Goal: Use online tool/utility: Utilize a website feature to perform a specific function

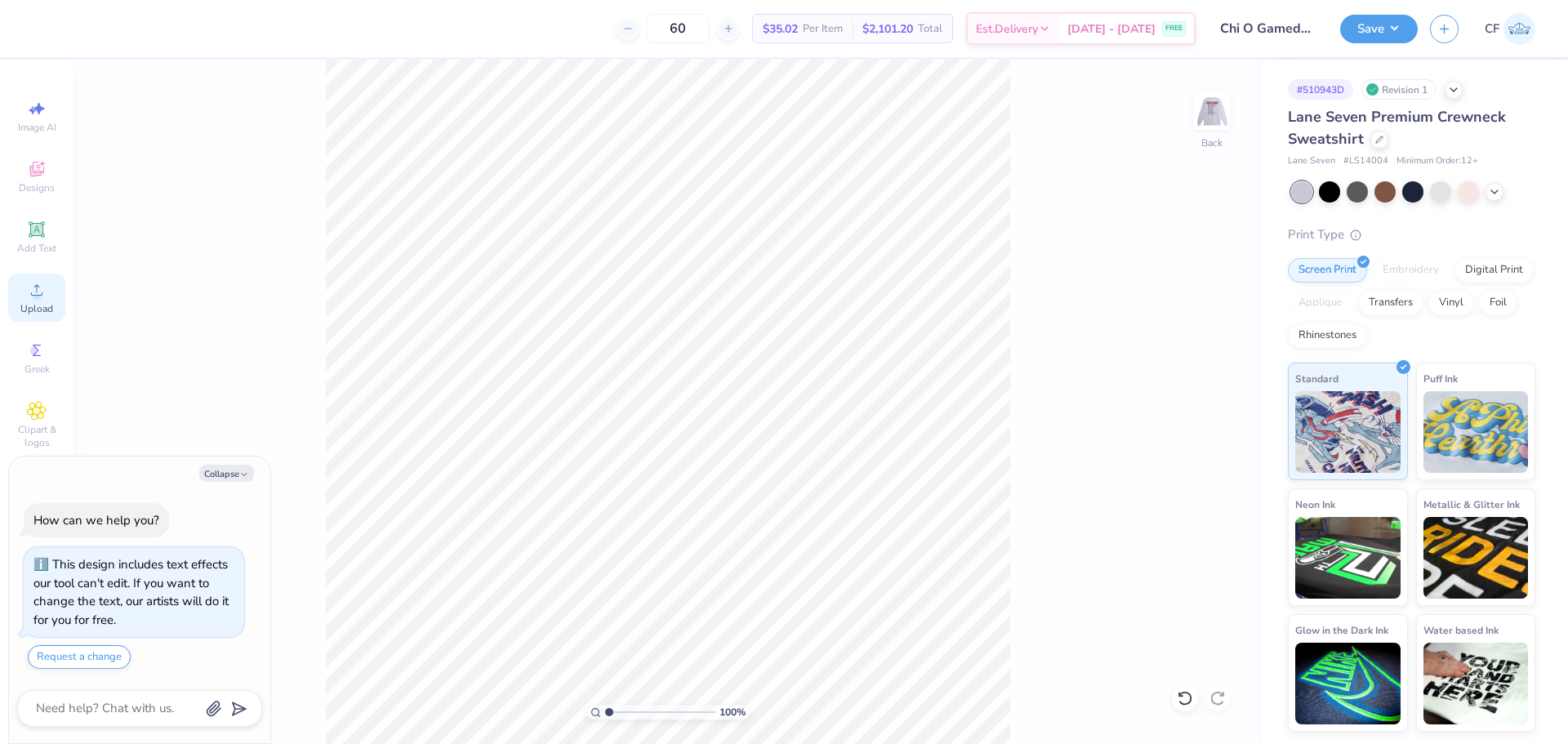
click at [45, 282] on icon at bounding box center [37, 290] width 20 height 20
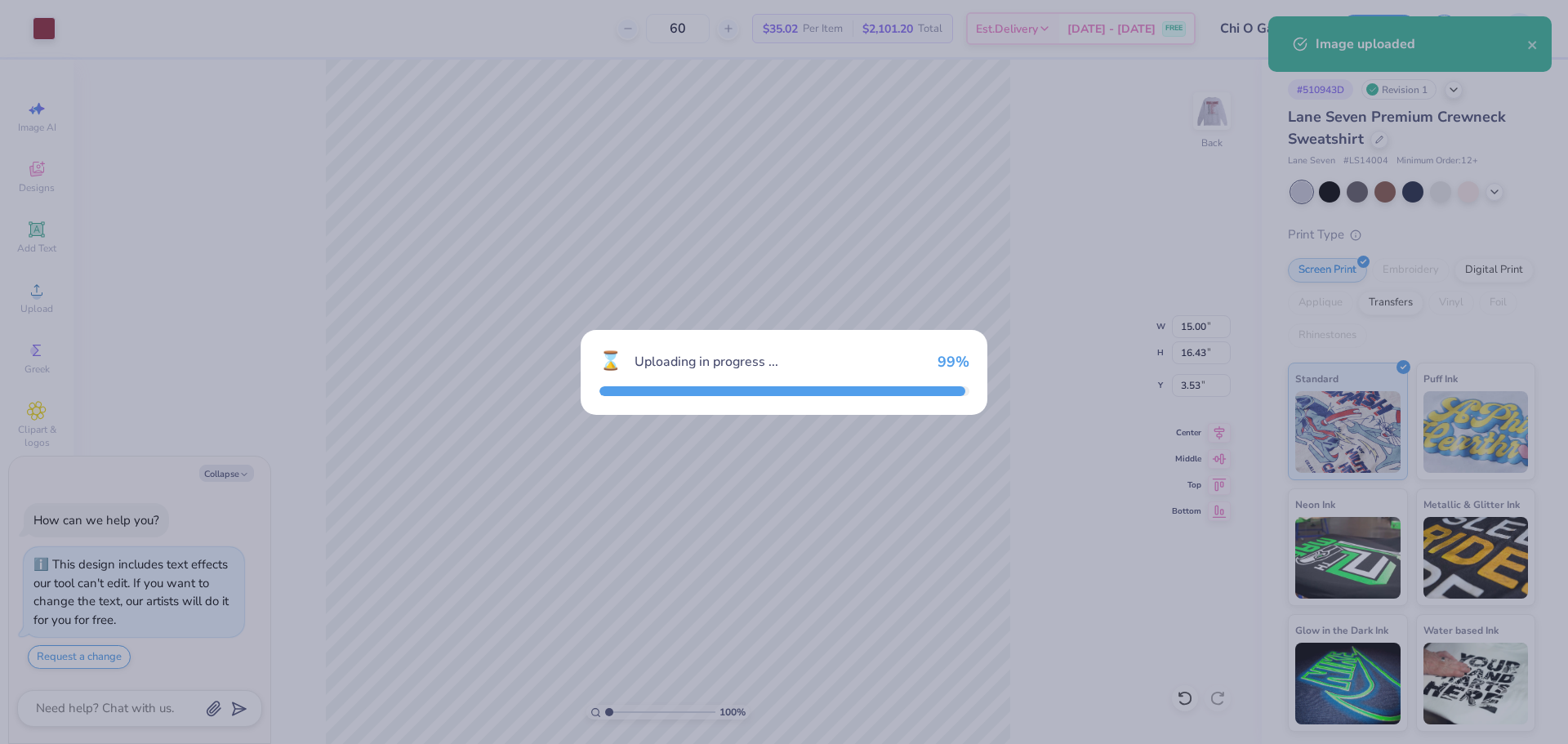
type textarea "x"
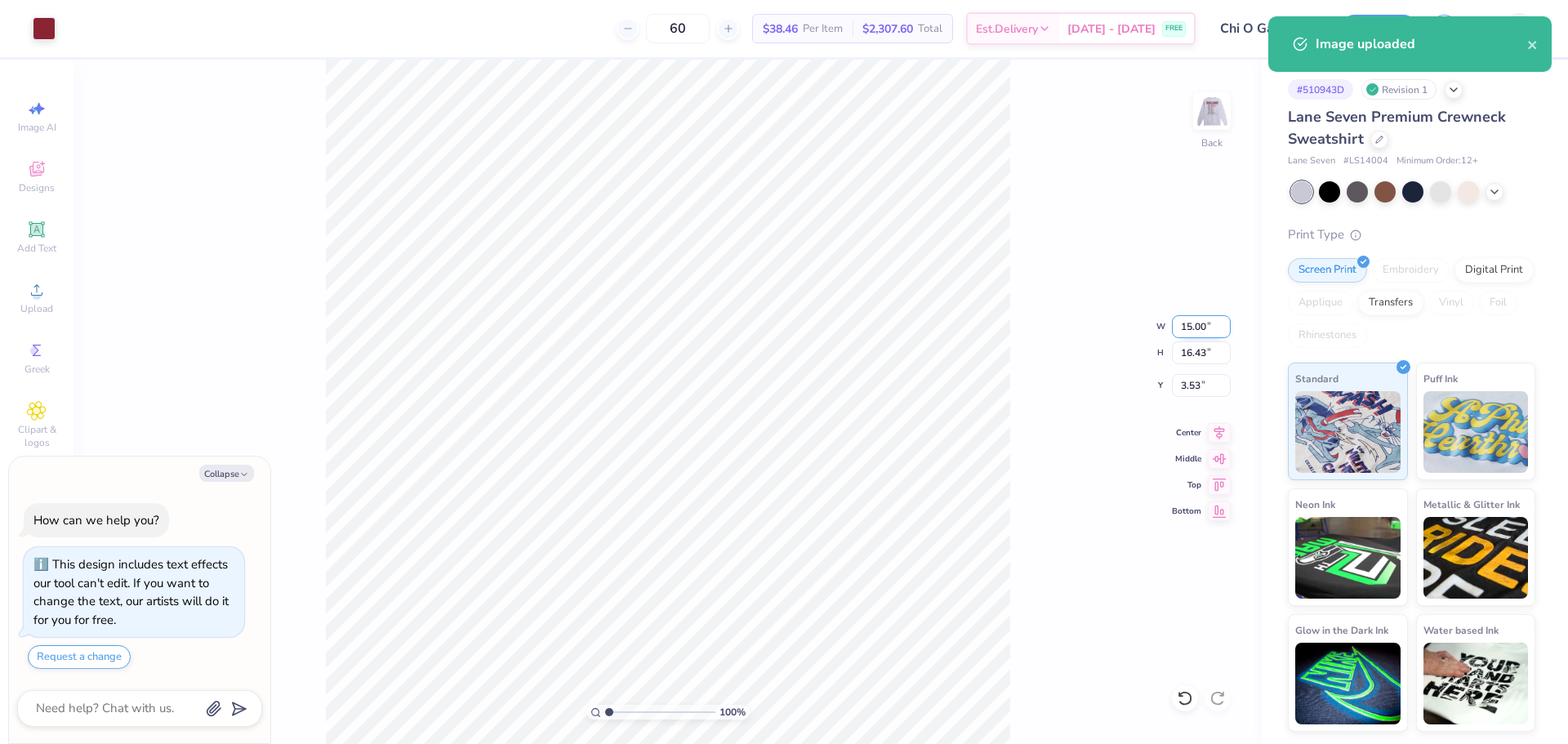
click at [1195, 328] on input "15.00" at bounding box center [1201, 327] width 59 height 23
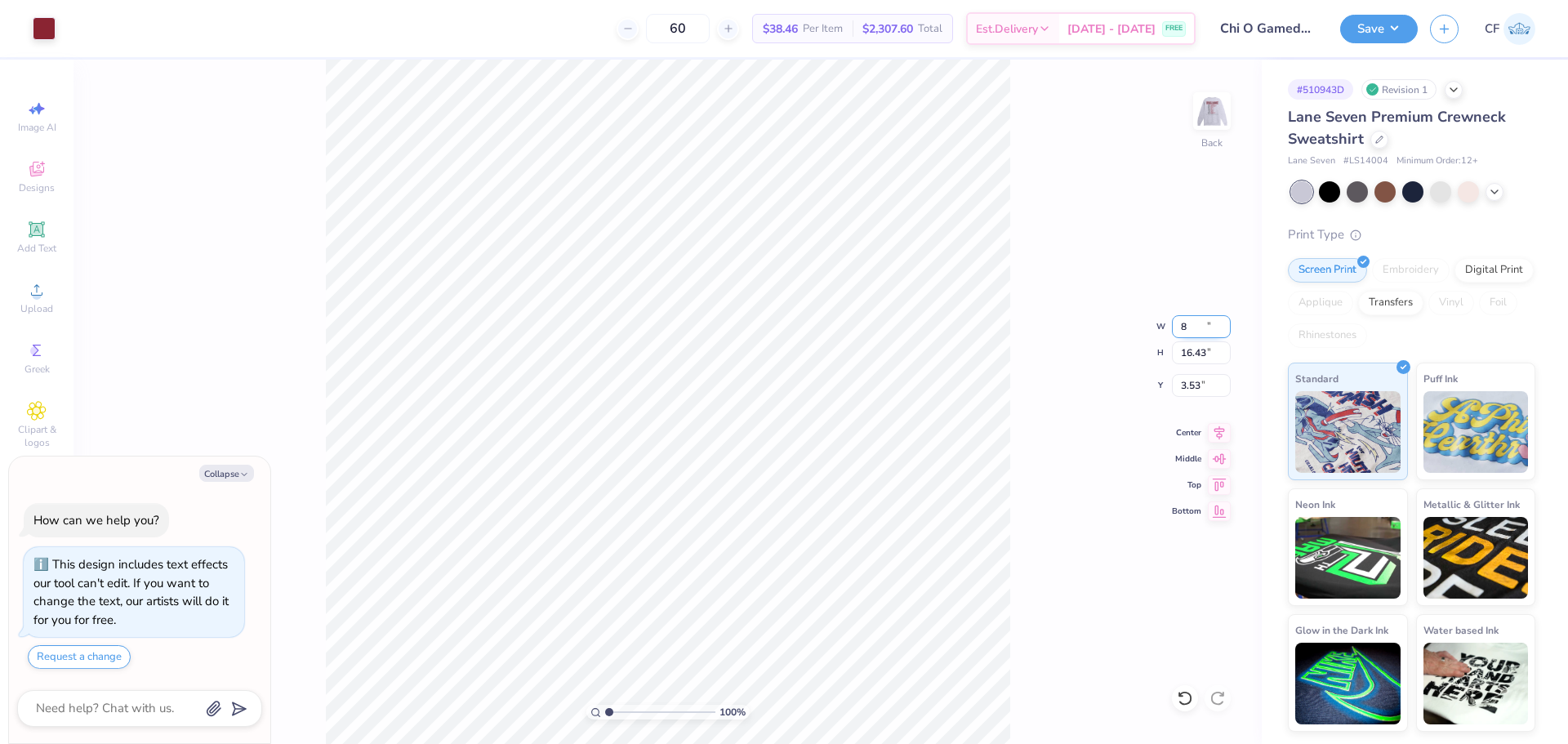
type input "8"
type textarea "x"
type input "8.00"
type input "8.76"
click at [1195, 390] on input "7.37" at bounding box center [1201, 386] width 59 height 23
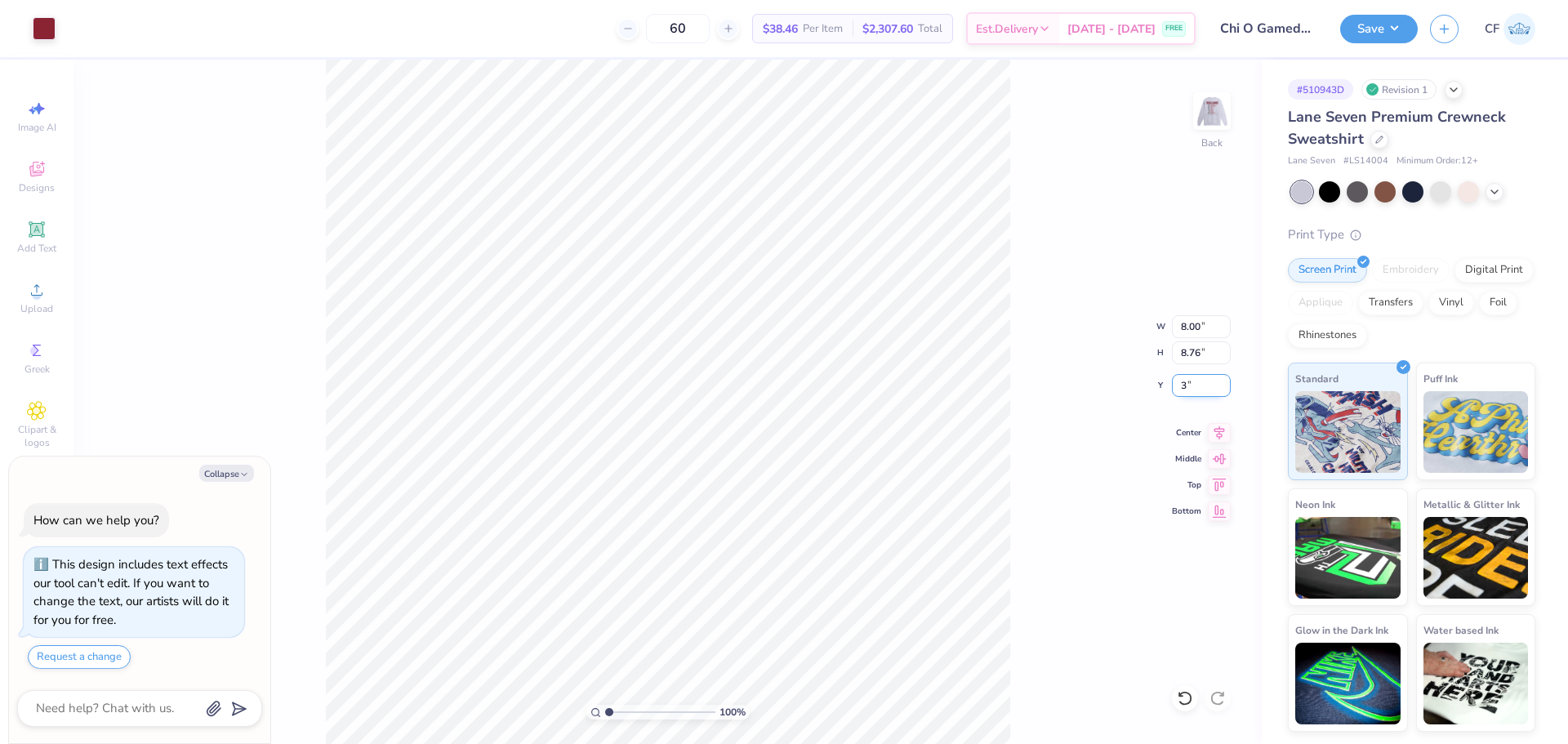
type input "3"
type textarea "x"
type input "3.00"
click at [1208, 335] on input "8.00" at bounding box center [1201, 327] width 59 height 23
click at [1195, 358] on input "8.76" at bounding box center [1201, 353] width 59 height 23
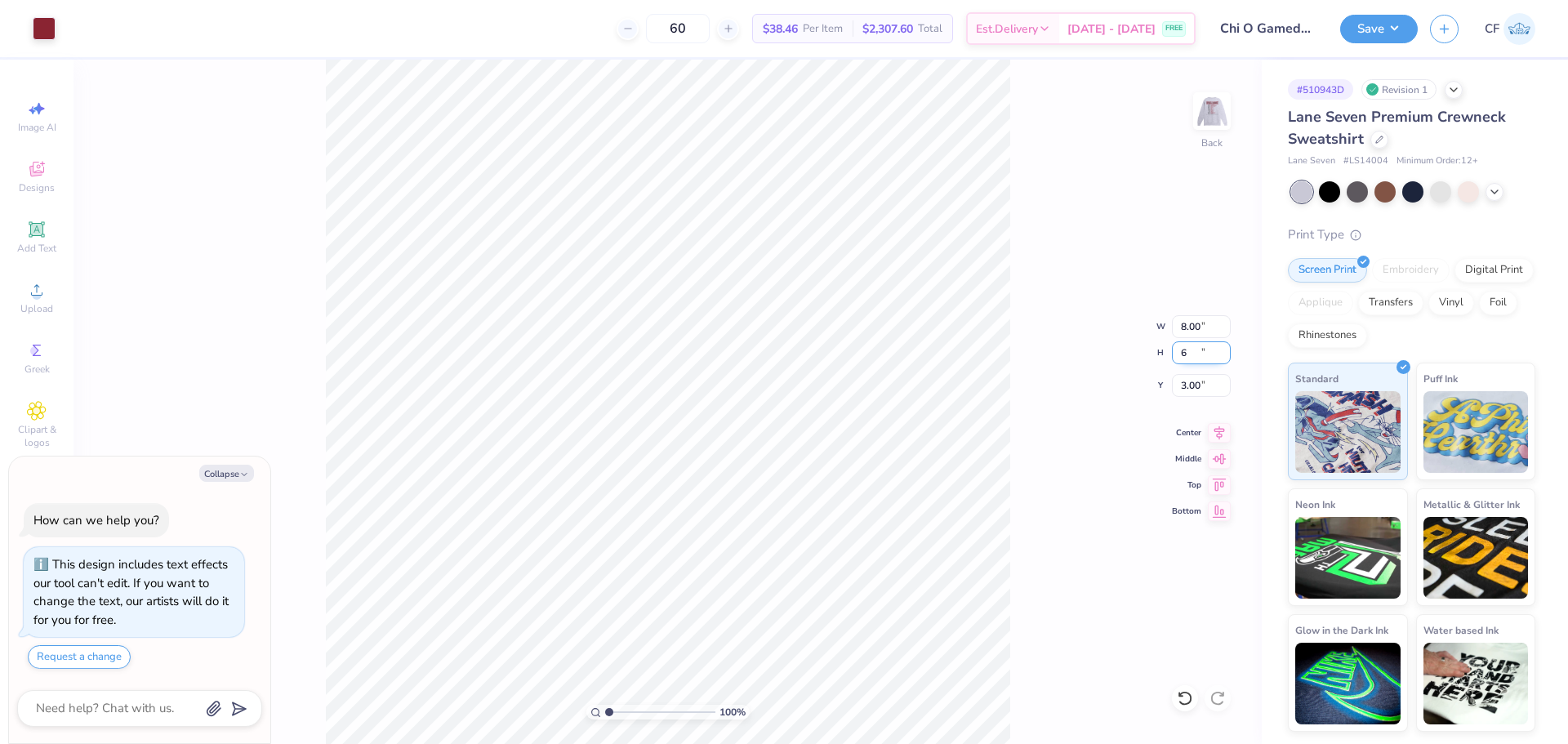
type input "6"
type textarea "x"
type input "5.48"
type input "6.00"
click at [1195, 381] on input "4.38" at bounding box center [1201, 386] width 59 height 23
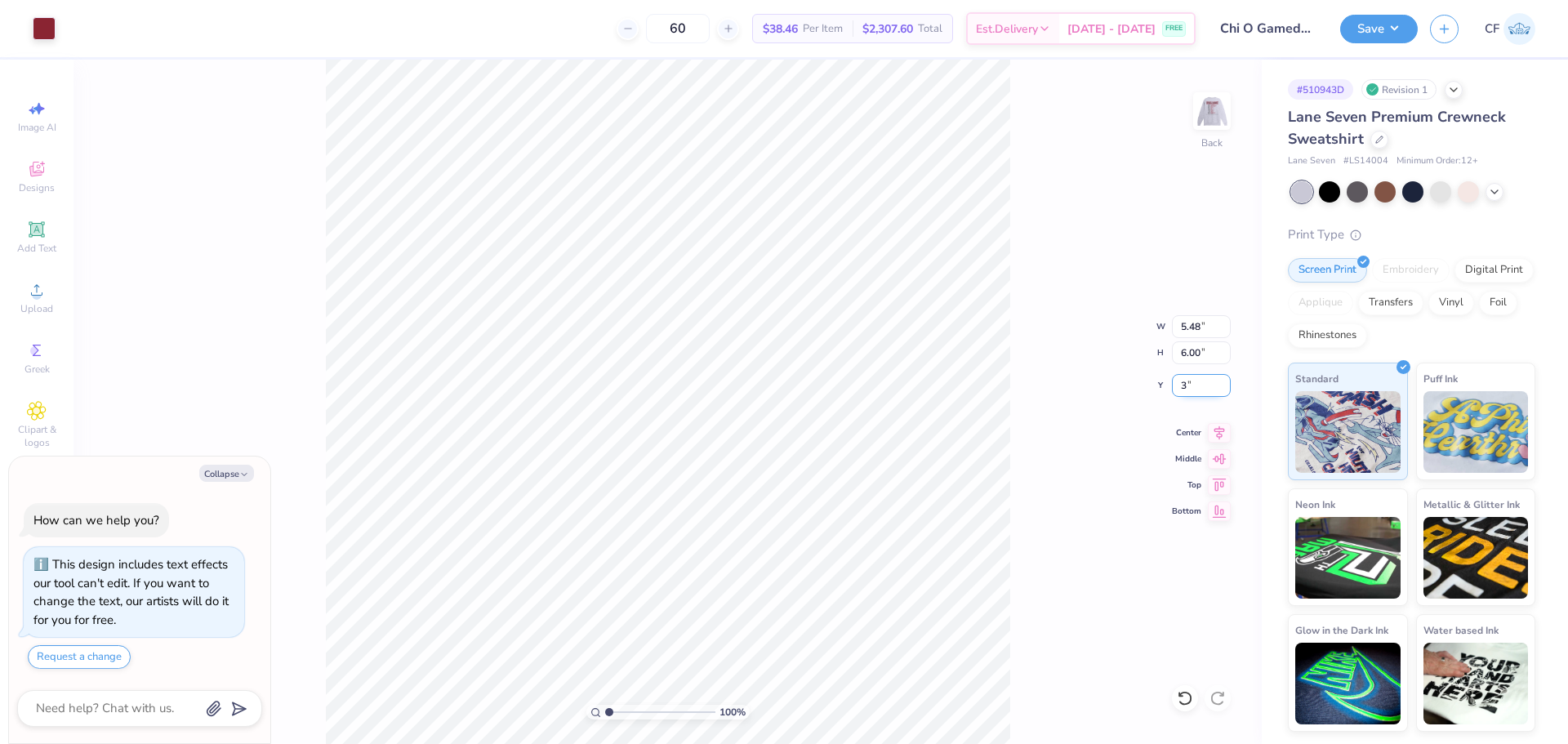
type input "3"
type textarea "x"
type input "3.00"
type textarea "x"
click at [1200, 348] on input "6.00" at bounding box center [1201, 353] width 59 height 23
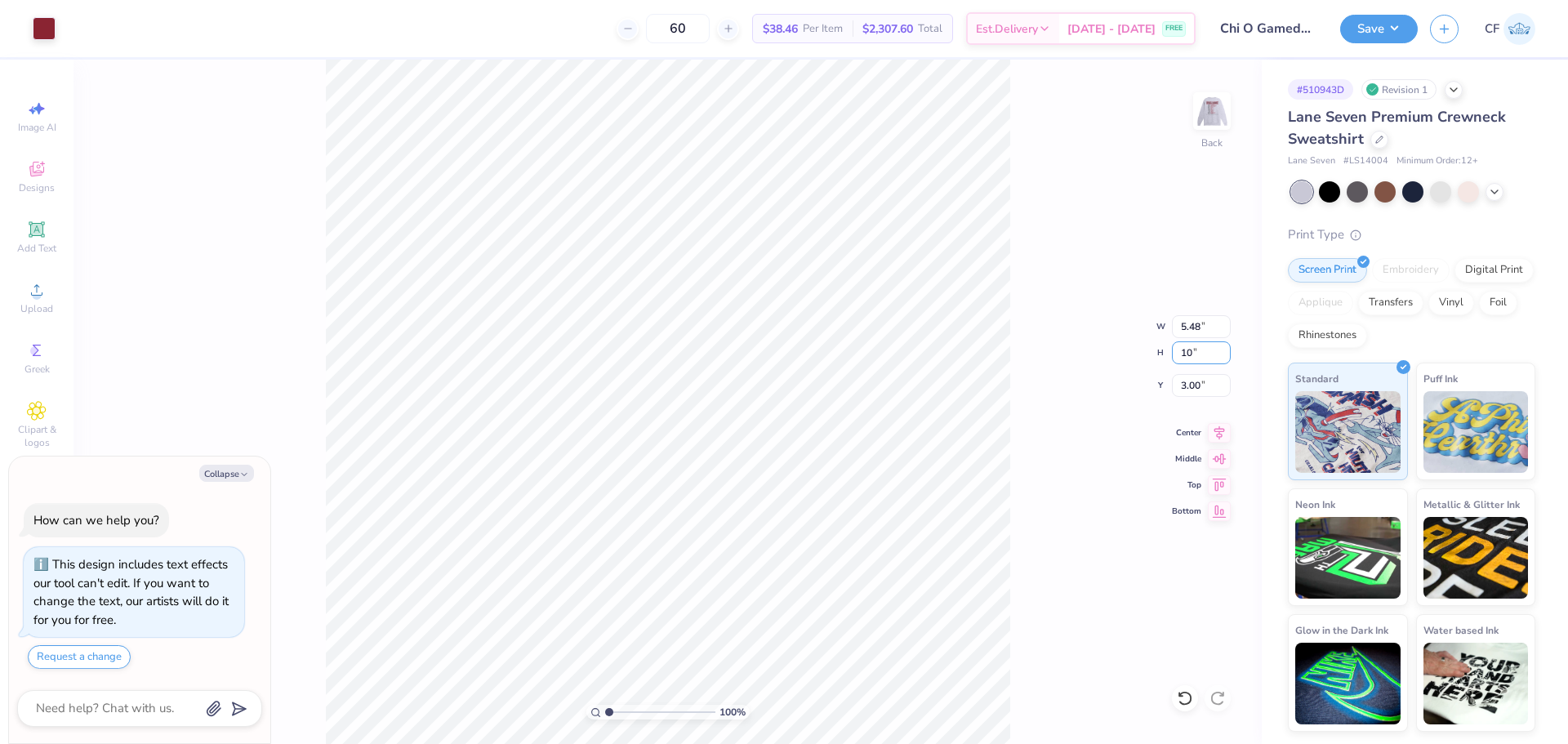
type input "10"
type textarea "x"
type input "9.13"
type input "10.00"
click at [1200, 386] on input "1.00" at bounding box center [1201, 386] width 59 height 23
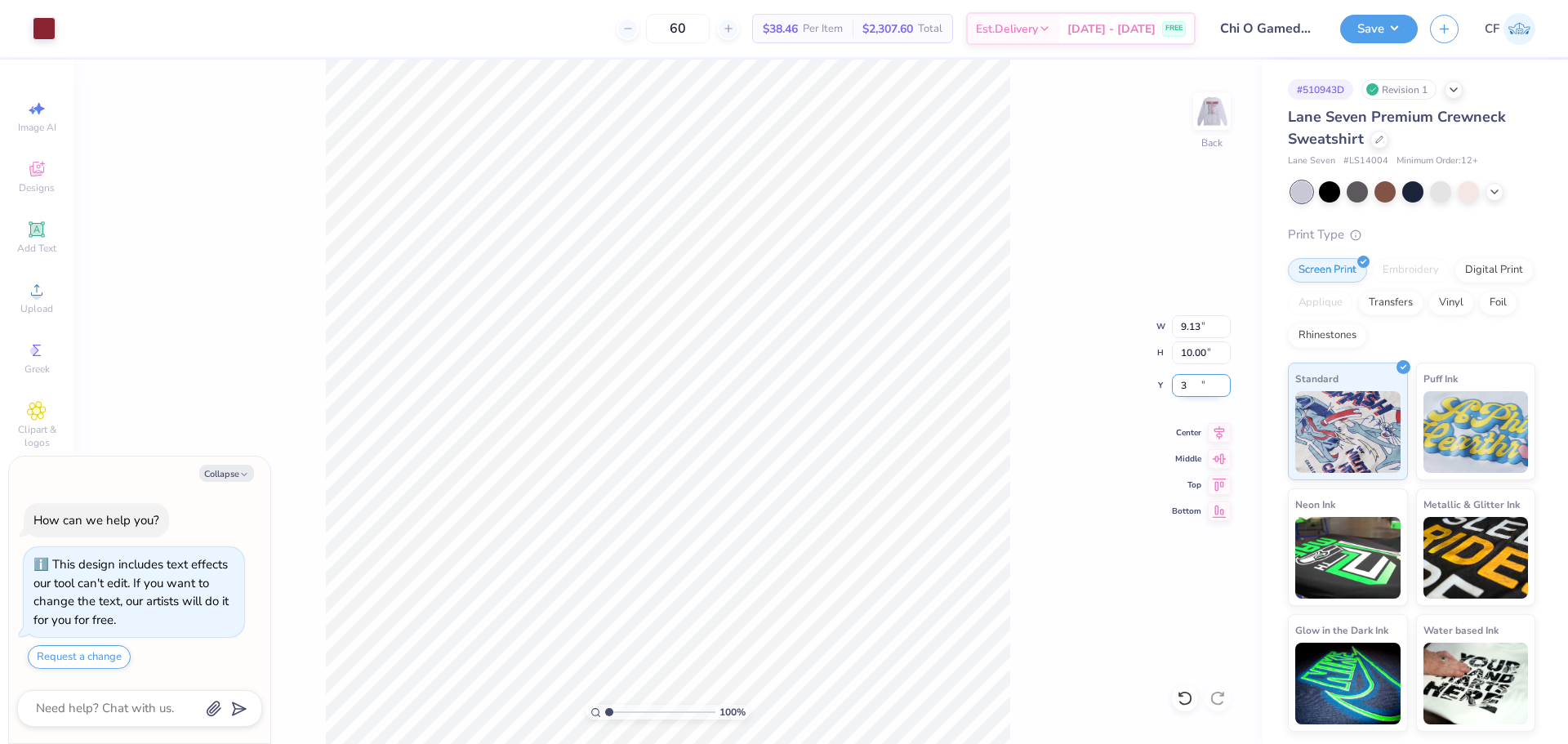
type input "3.00"
click at [1190, 347] on input "10.00" at bounding box center [1201, 353] width 59 height 23
click at [1216, 116] on img at bounding box center [1212, 111] width 65 height 65
click at [43, 309] on span "Upload" at bounding box center [37, 309] width 33 height 13
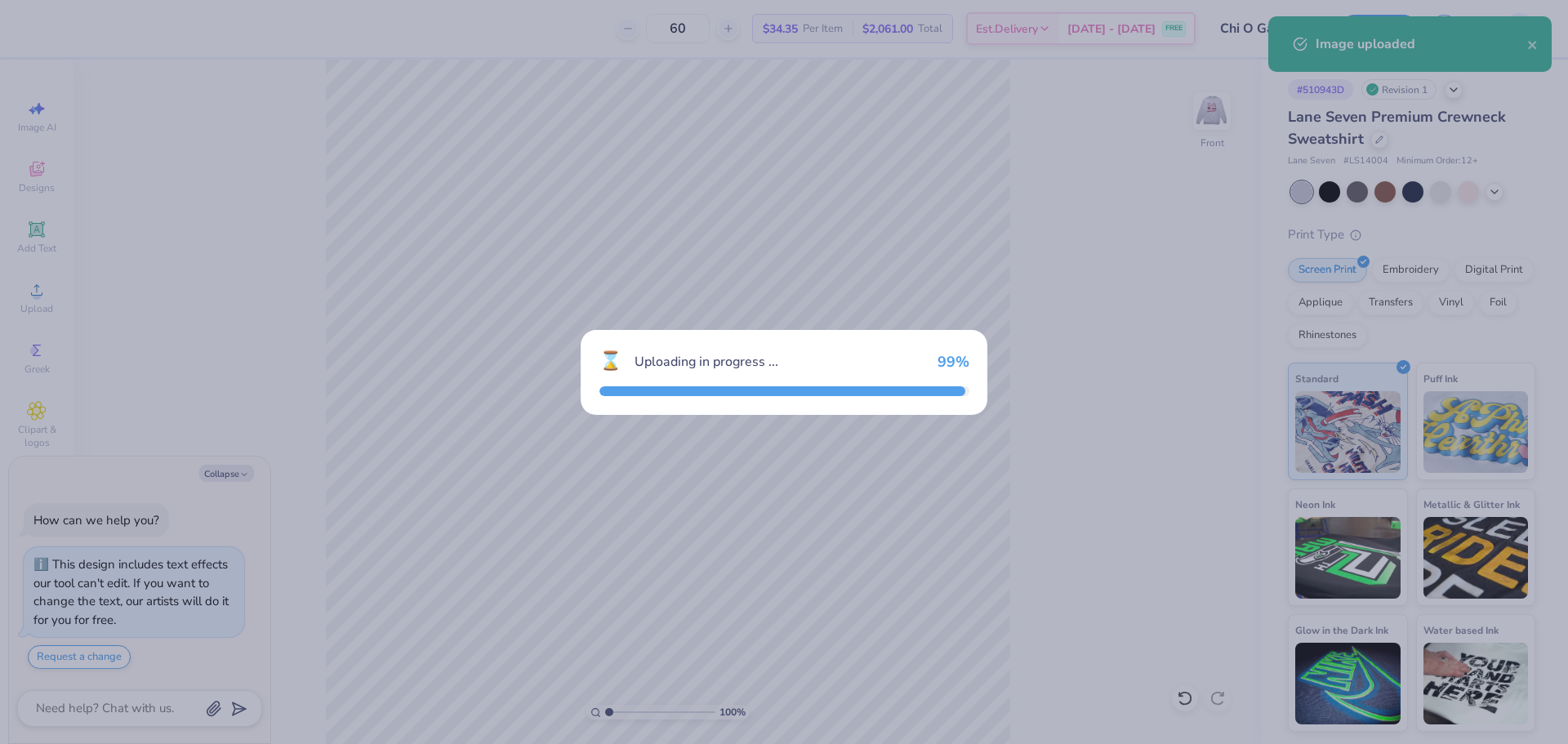
type textarea "x"
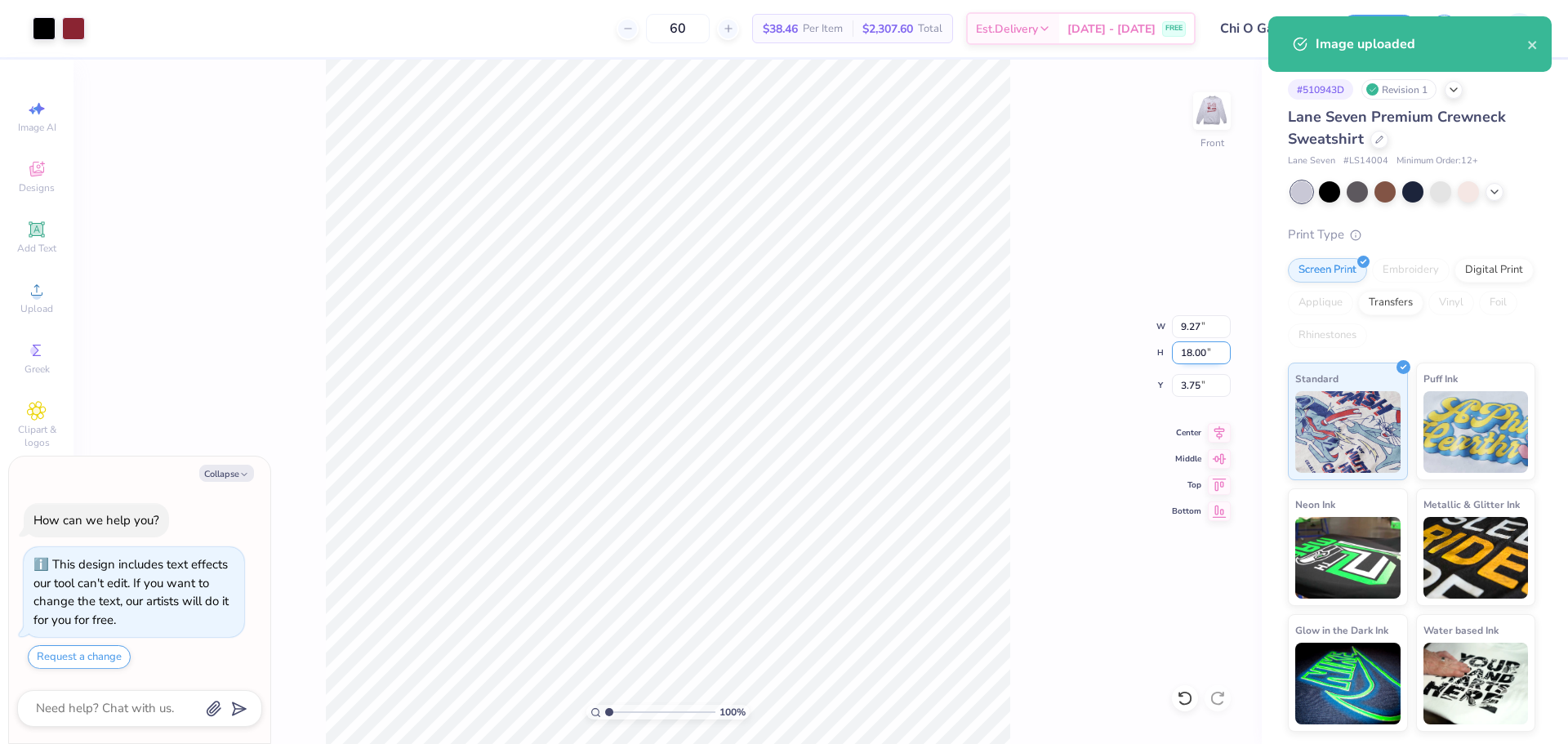
click at [1198, 351] on input "18.00" at bounding box center [1201, 353] width 59 height 23
type input "15"
type textarea "x"
type input "7.73"
type input "15.00"
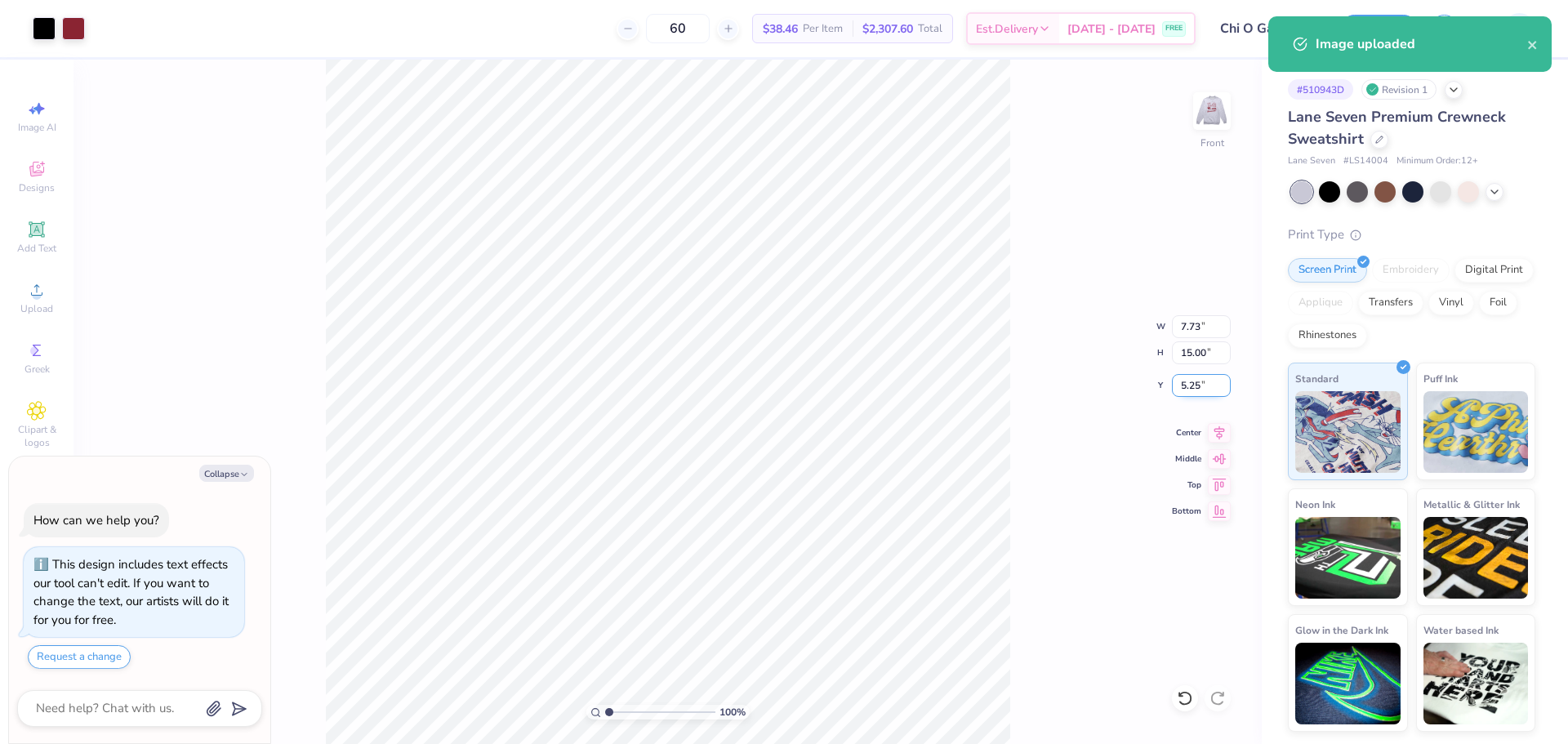
click at [1188, 388] on input "5.25" at bounding box center [1201, 386] width 59 height 23
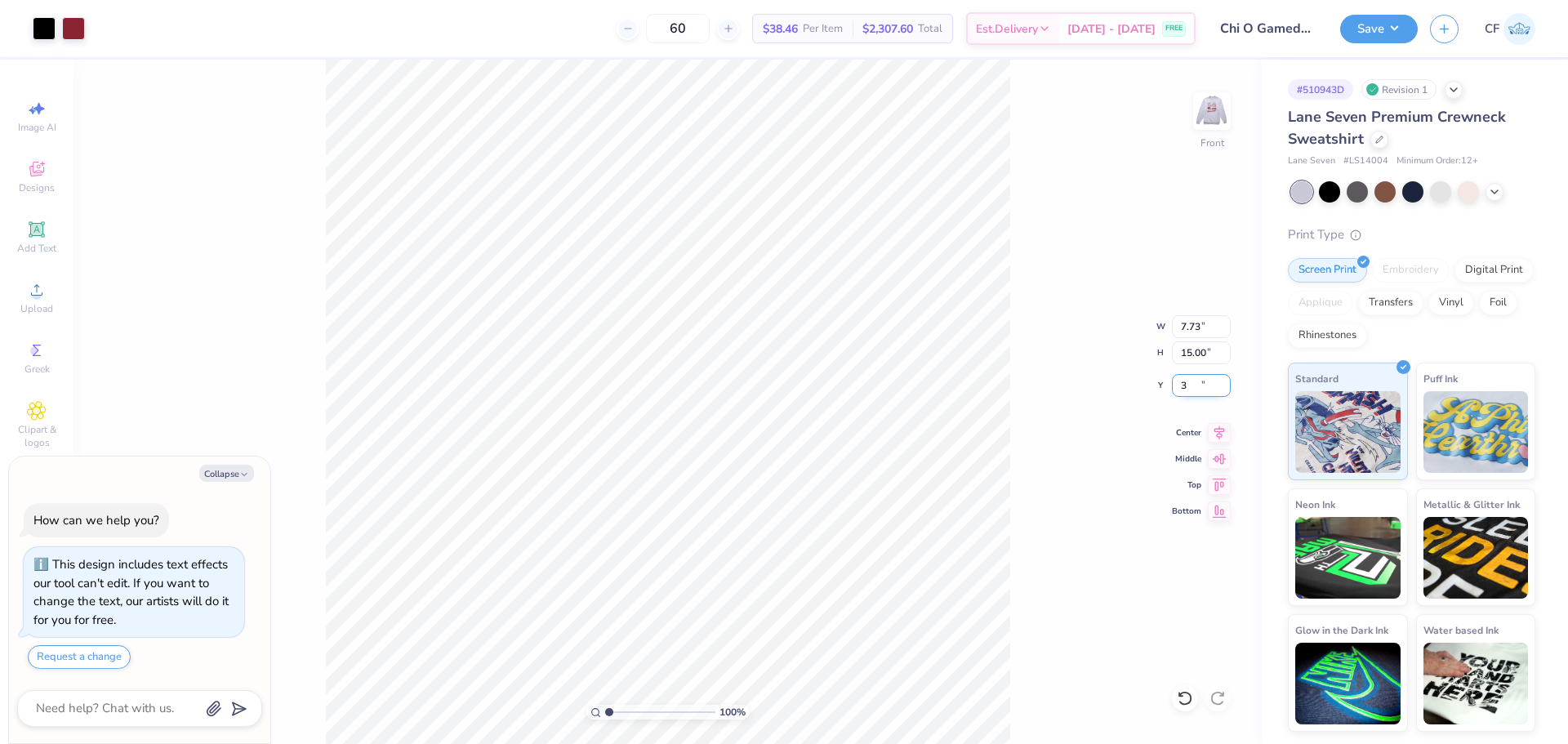
type input "3"
type textarea "x"
type input "3.00"
click at [1211, 113] on img at bounding box center [1212, 111] width 65 height 65
click at [1212, 109] on img at bounding box center [1212, 111] width 65 height 65
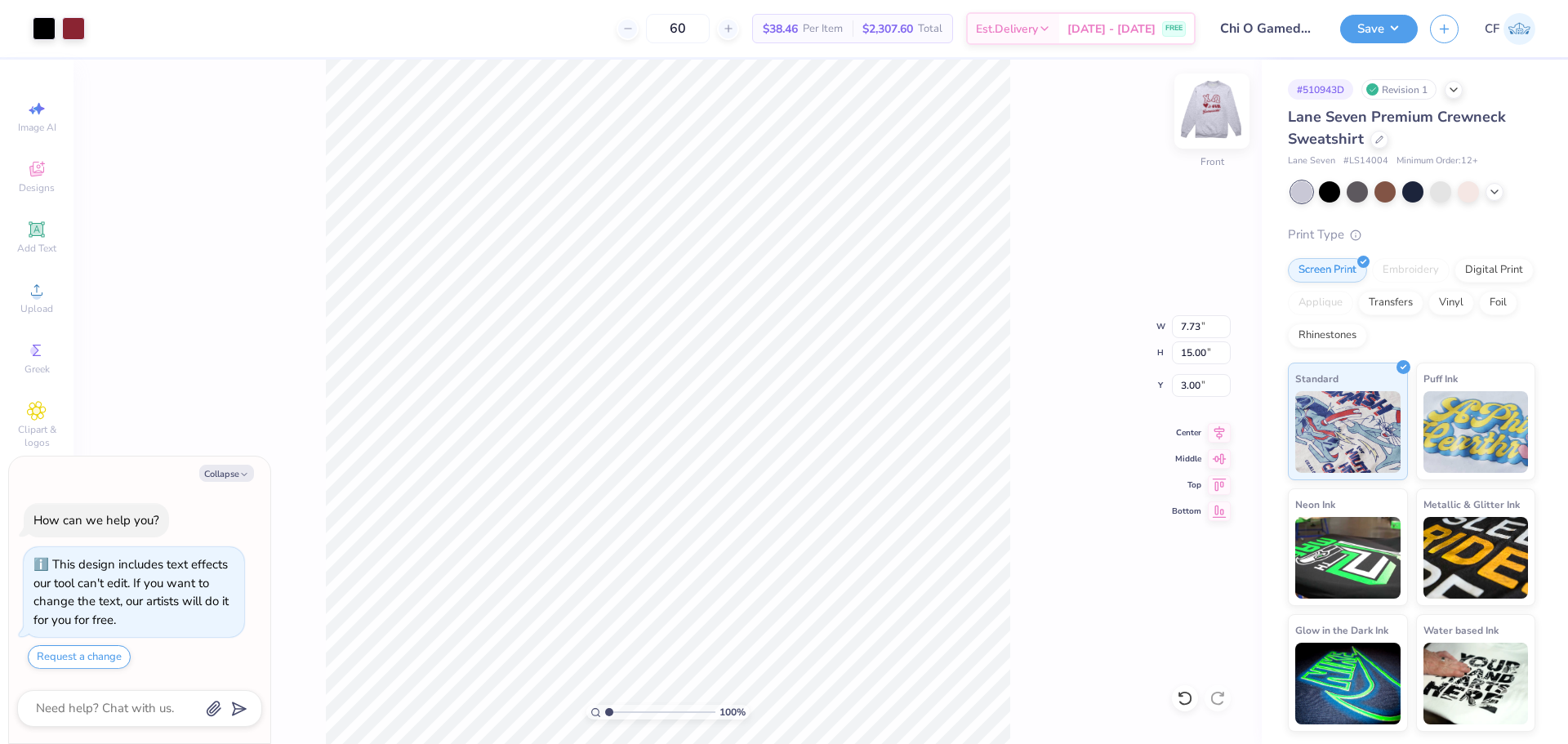
click at [1212, 118] on img at bounding box center [1212, 111] width 65 height 65
click at [1371, 32] on button "Save" at bounding box center [1380, 26] width 78 height 29
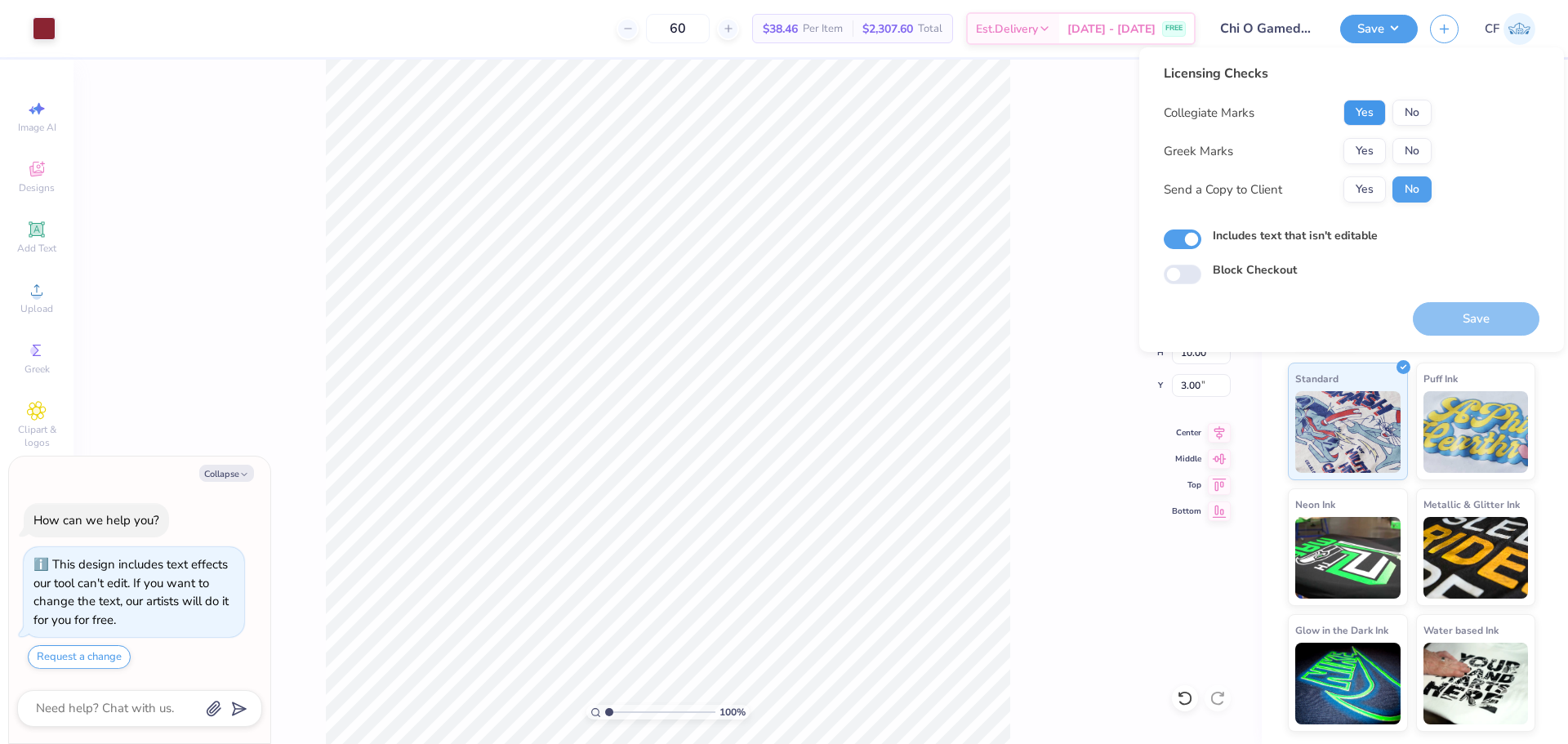
click at [1366, 113] on button "Yes" at bounding box center [1365, 113] width 42 height 26
click at [1367, 154] on button "Yes" at bounding box center [1365, 151] width 42 height 26
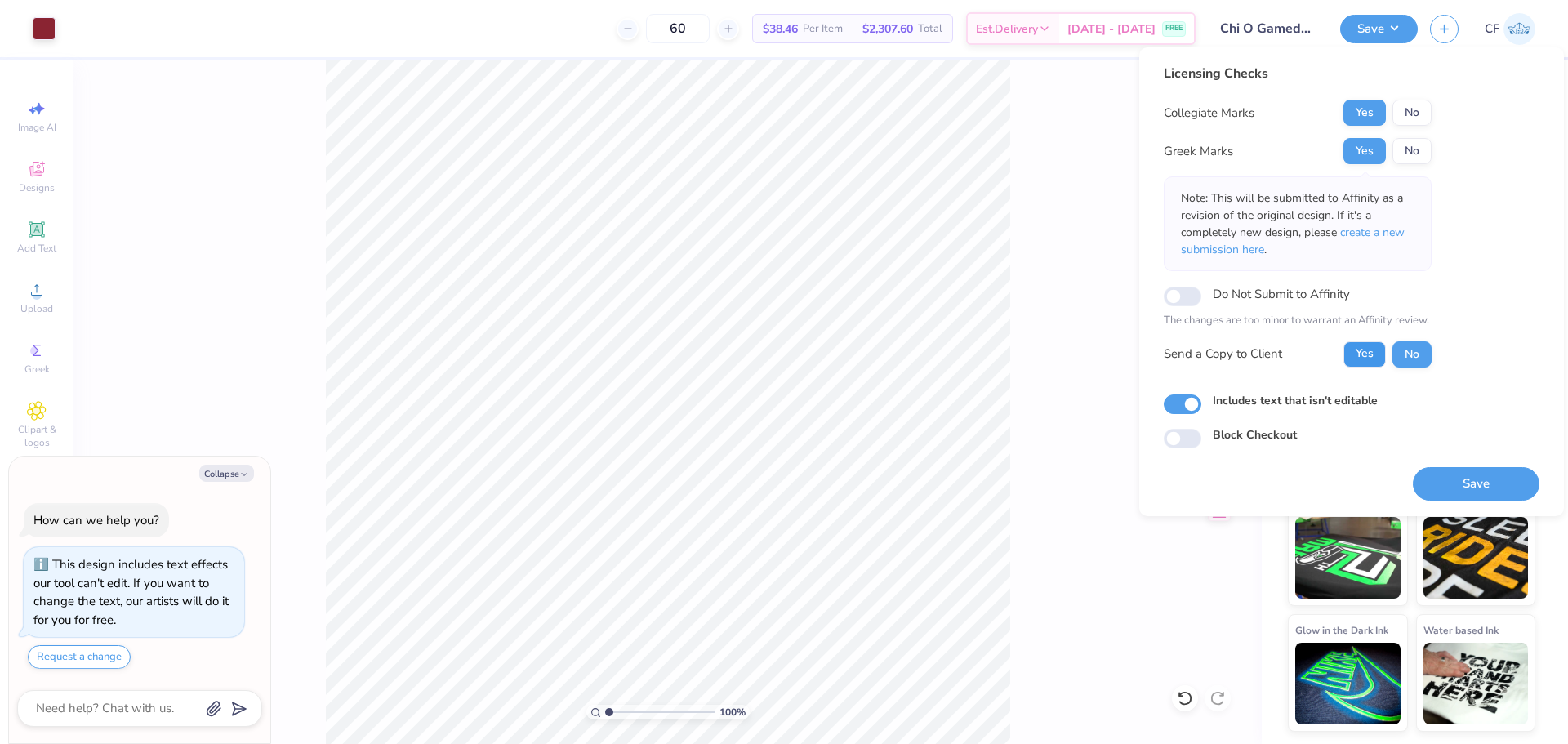
click at [1376, 357] on button "Yes" at bounding box center [1365, 354] width 42 height 26
click at [1457, 485] on button "Save" at bounding box center [1476, 484] width 126 height 34
type textarea "x"
